Goal: Task Accomplishment & Management: Use online tool/utility

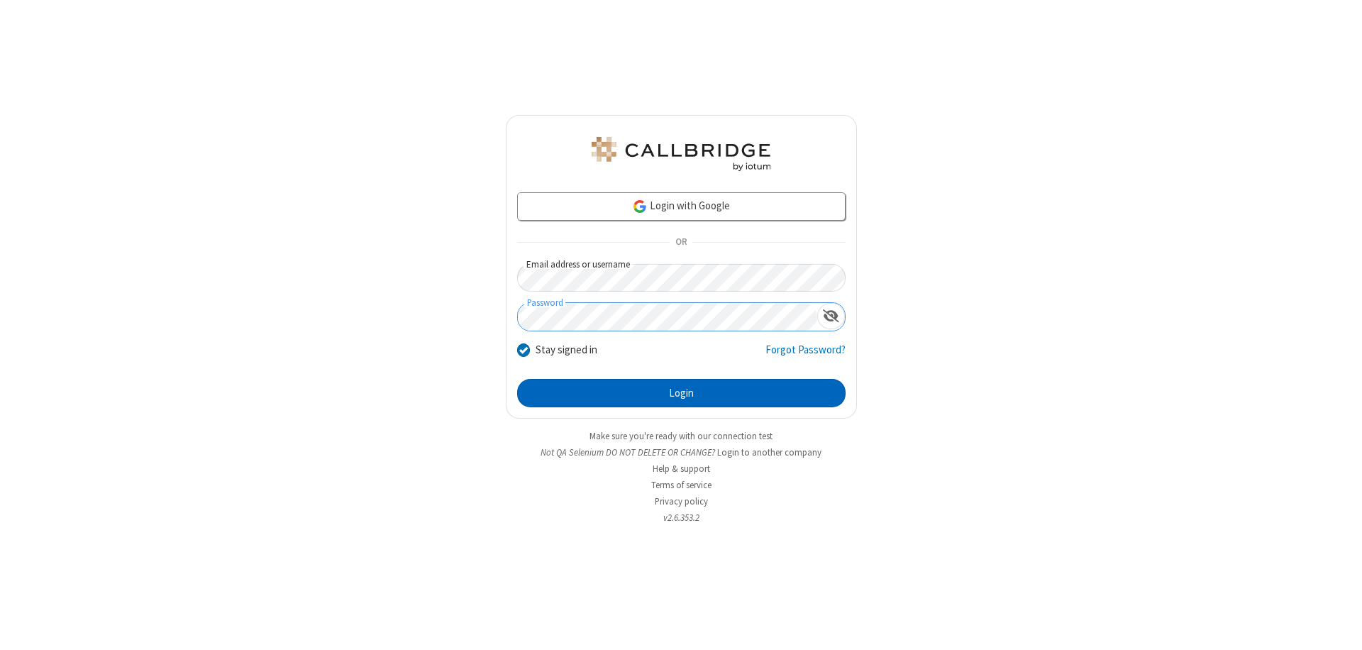
click at [681, 393] on button "Login" at bounding box center [681, 393] width 328 height 28
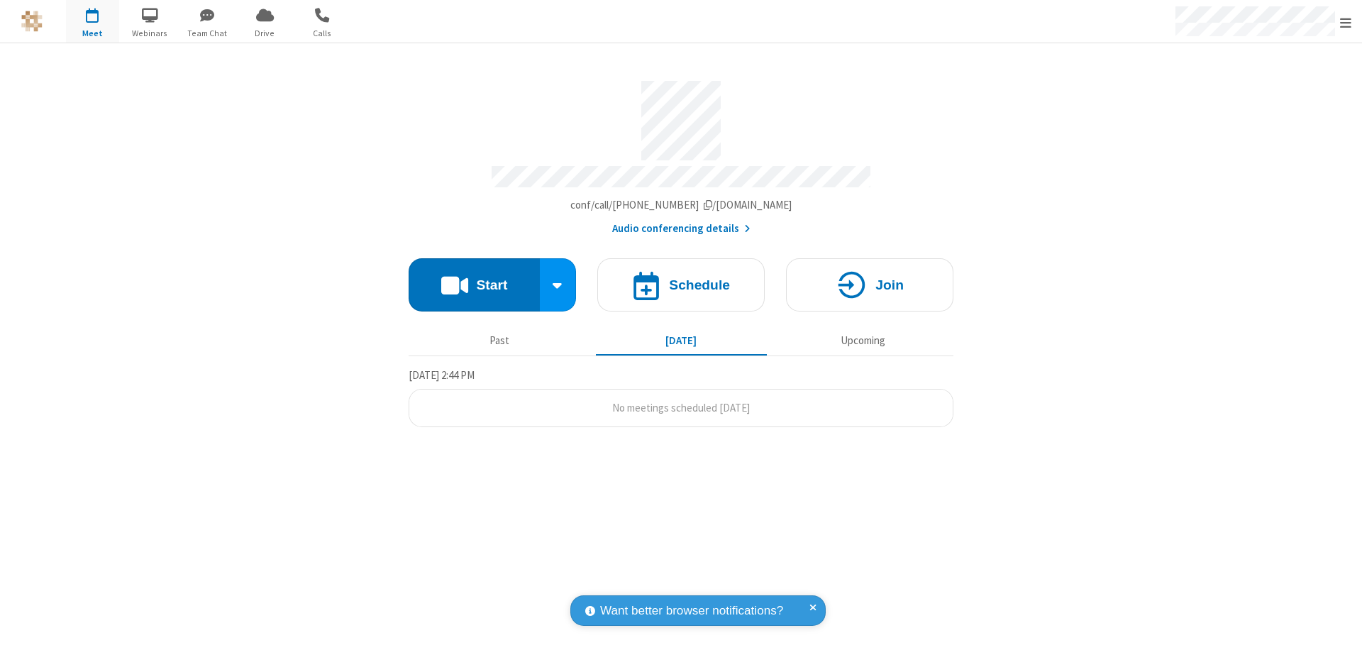
click at [474, 278] on button "Start" at bounding box center [474, 284] width 131 height 53
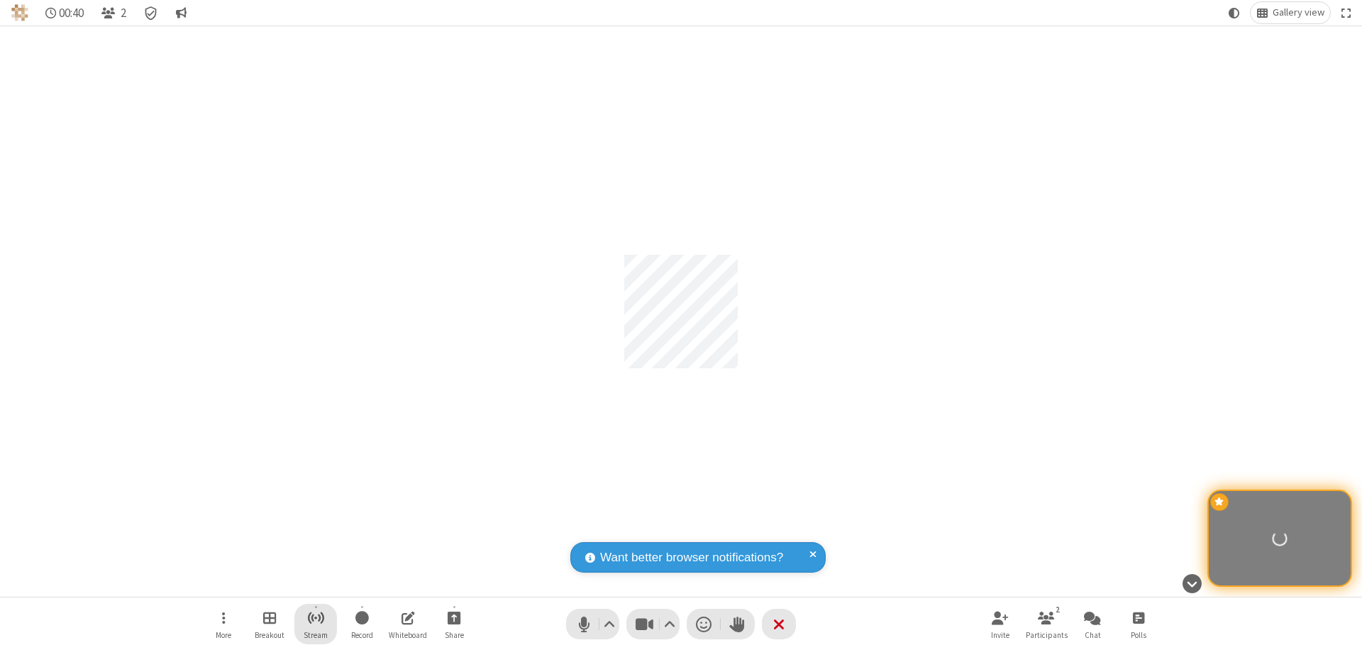
click at [316, 623] on span "Start streaming" at bounding box center [316, 617] width 18 height 18
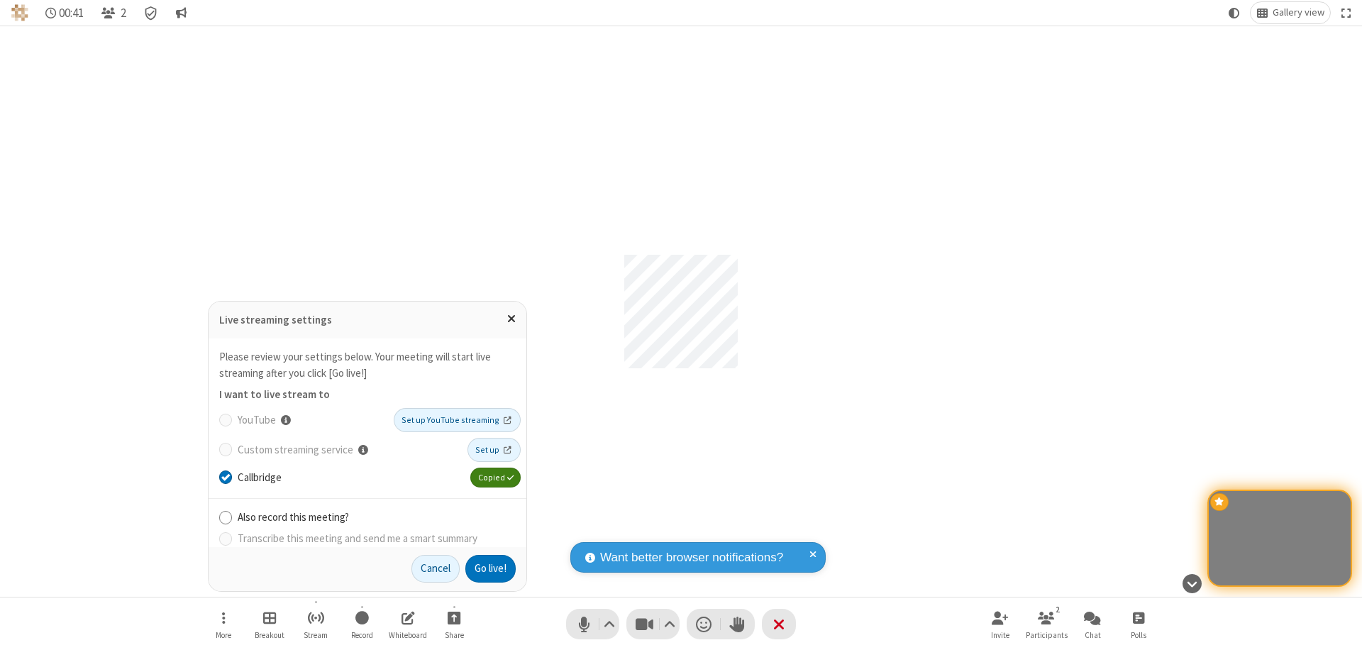
click at [489, 568] on button "Go live!" at bounding box center [490, 569] width 50 height 28
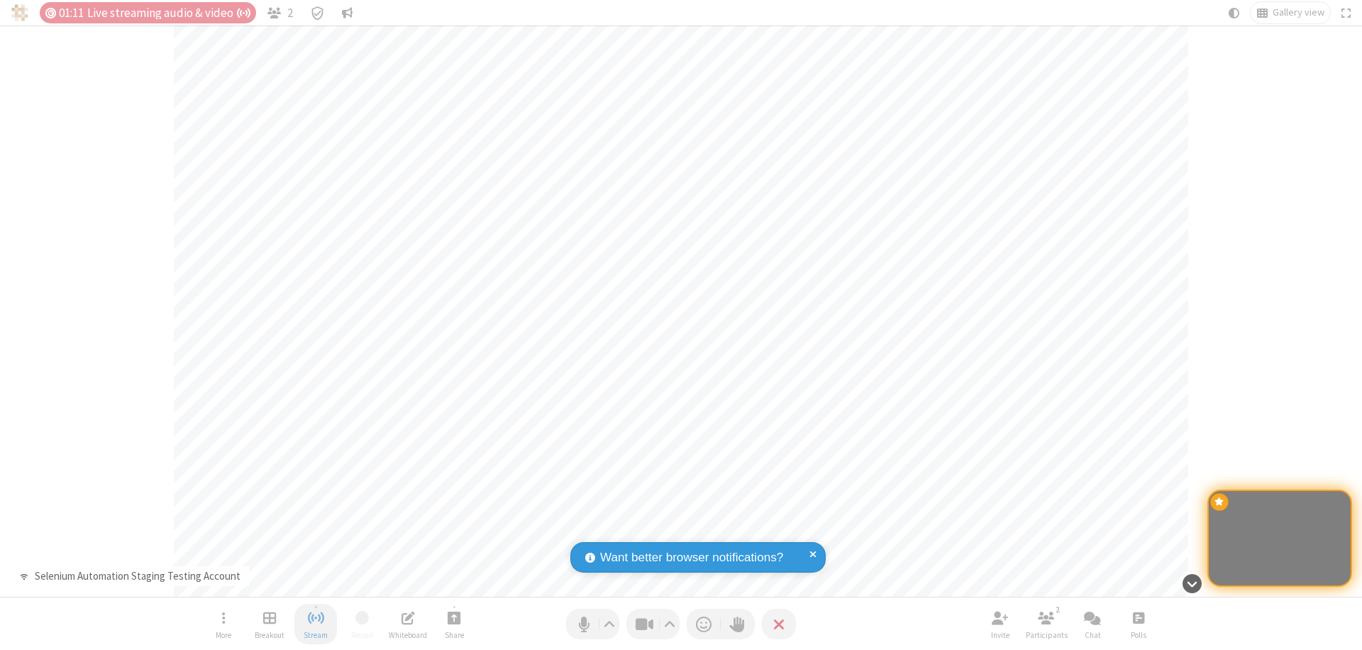
click at [316, 623] on span "Stop streaming" at bounding box center [316, 617] width 18 height 18
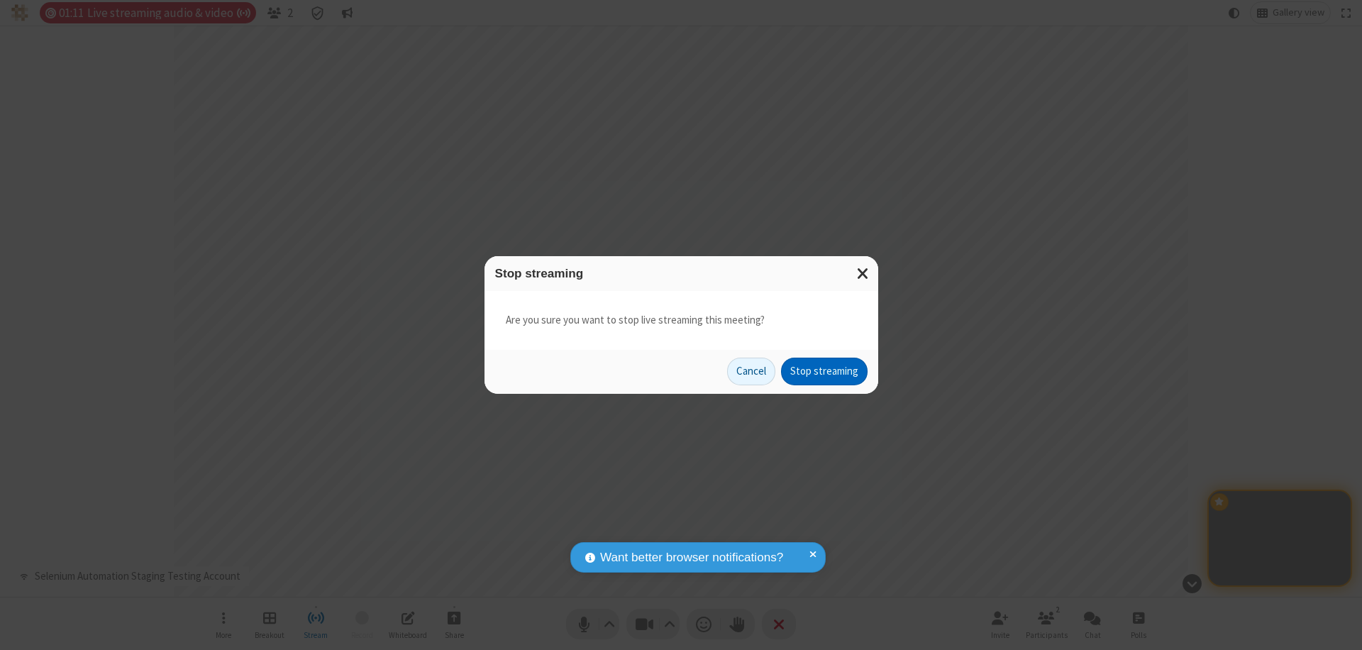
click at [824, 371] on button "Stop streaming" at bounding box center [824, 371] width 87 height 28
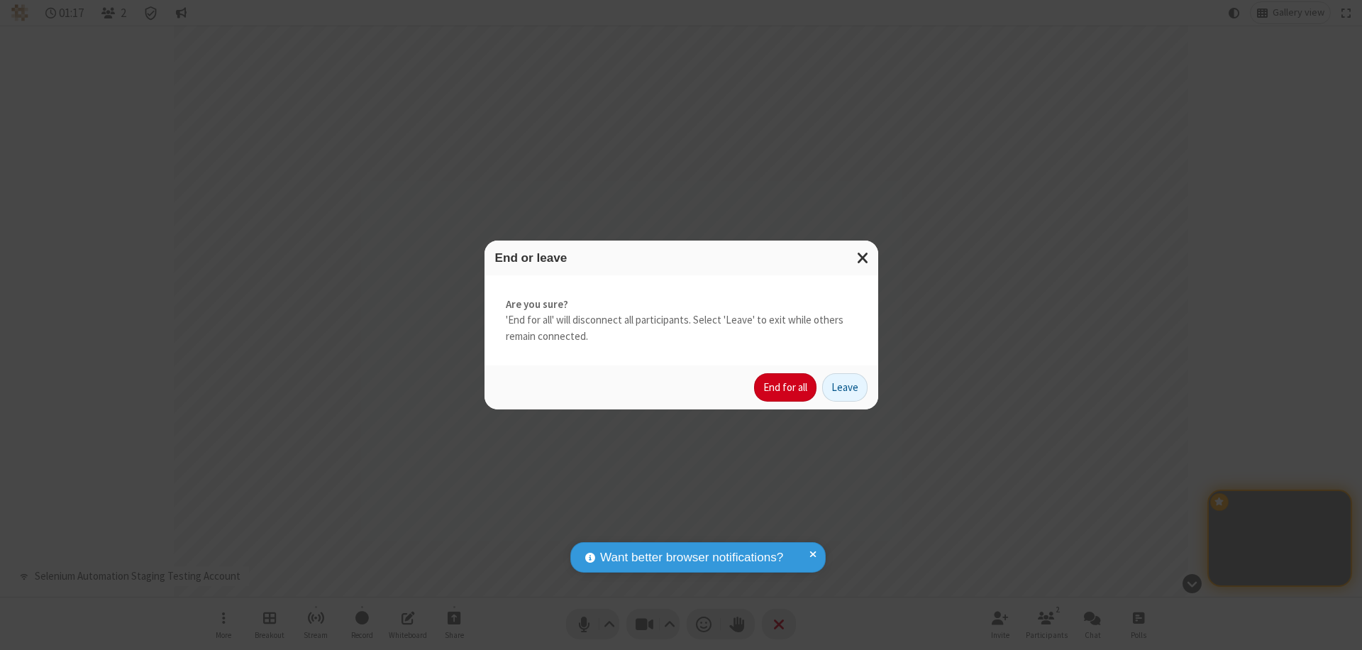
click at [786, 387] on button "End for all" at bounding box center [785, 387] width 62 height 28
